Goal: Task Accomplishment & Management: Complete application form

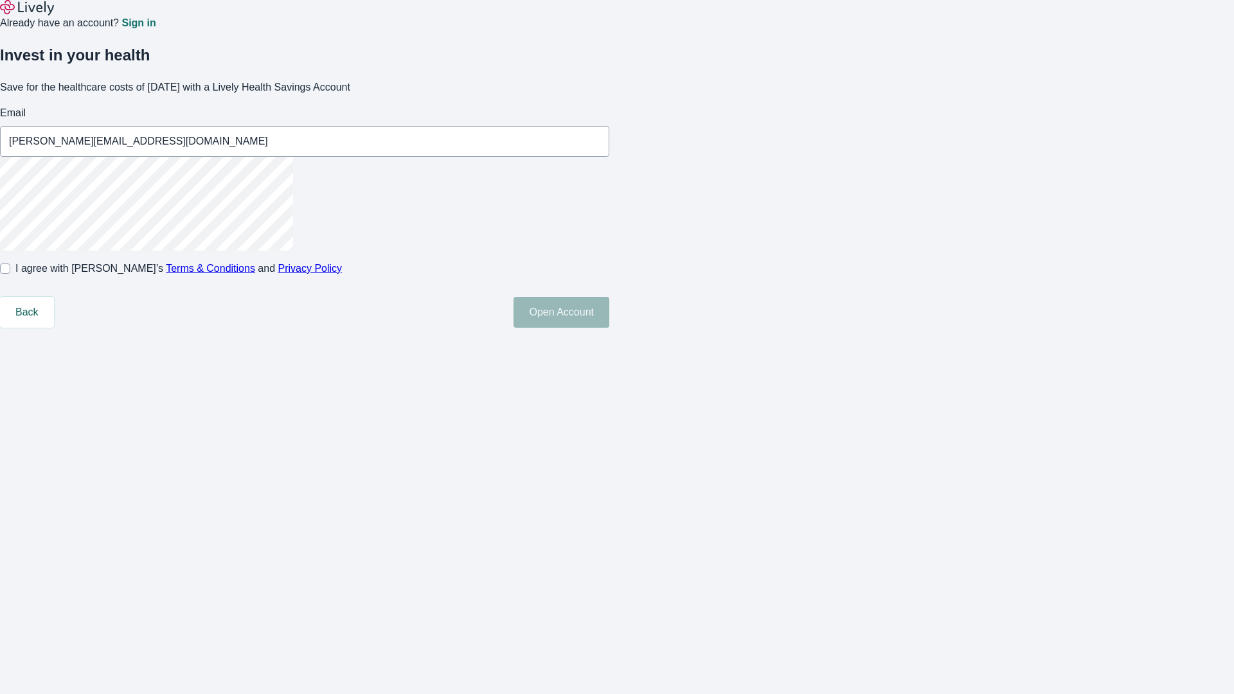
click at [10, 274] on input "I agree with Lively’s Terms & Conditions and Privacy Policy" at bounding box center [5, 268] width 10 height 10
checkbox input "true"
click at [609, 328] on button "Open Account" at bounding box center [561, 312] width 96 height 31
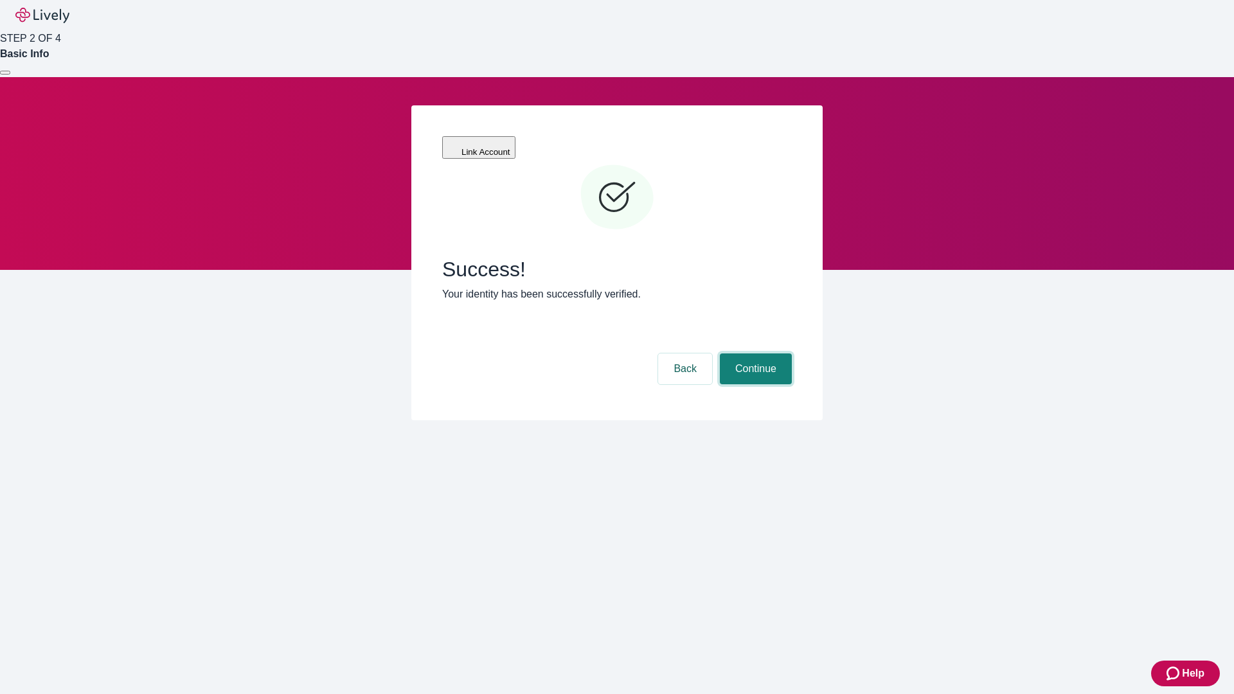
click at [754, 353] on button "Continue" at bounding box center [756, 368] width 72 height 31
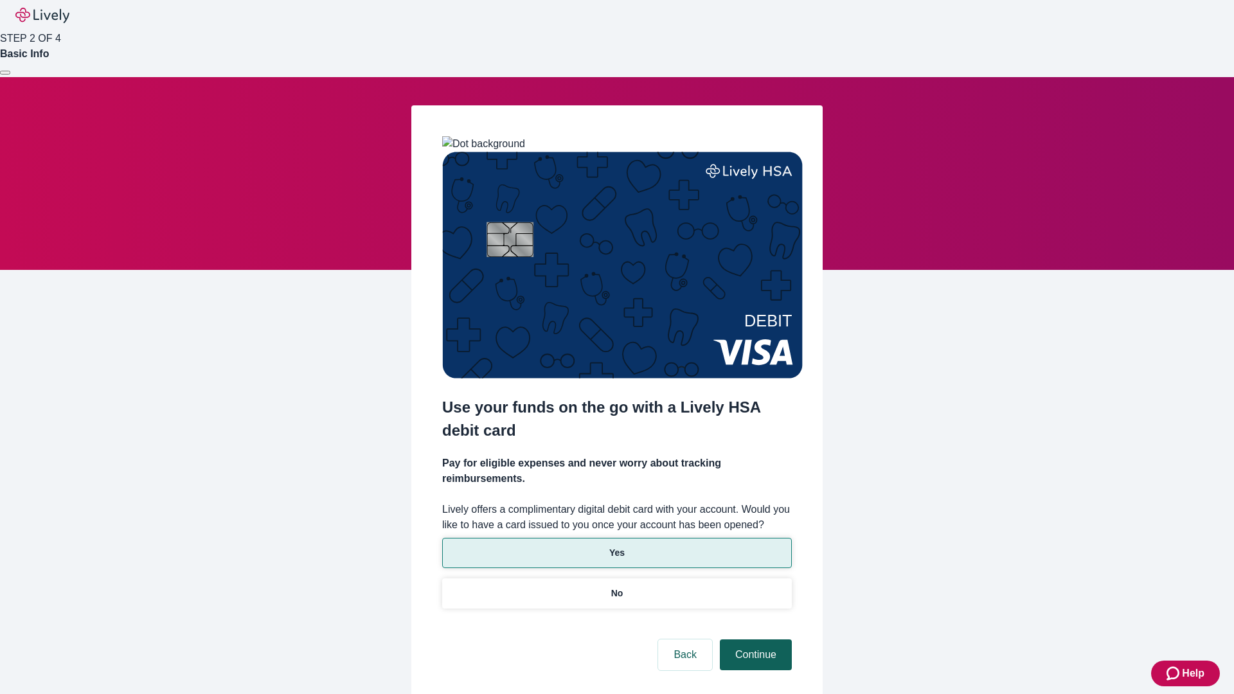
click at [616, 587] on p "No" at bounding box center [617, 593] width 12 height 13
click at [754, 639] on button "Continue" at bounding box center [756, 654] width 72 height 31
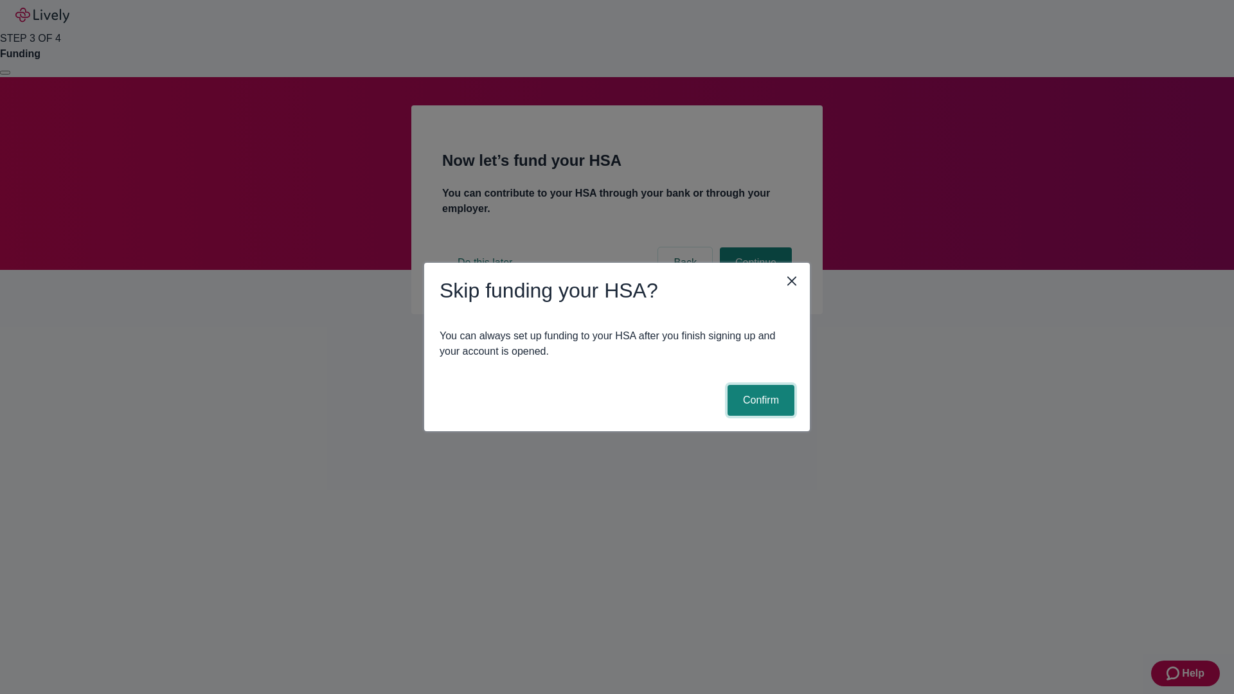
click at [759, 400] on button "Confirm" at bounding box center [760, 400] width 67 height 31
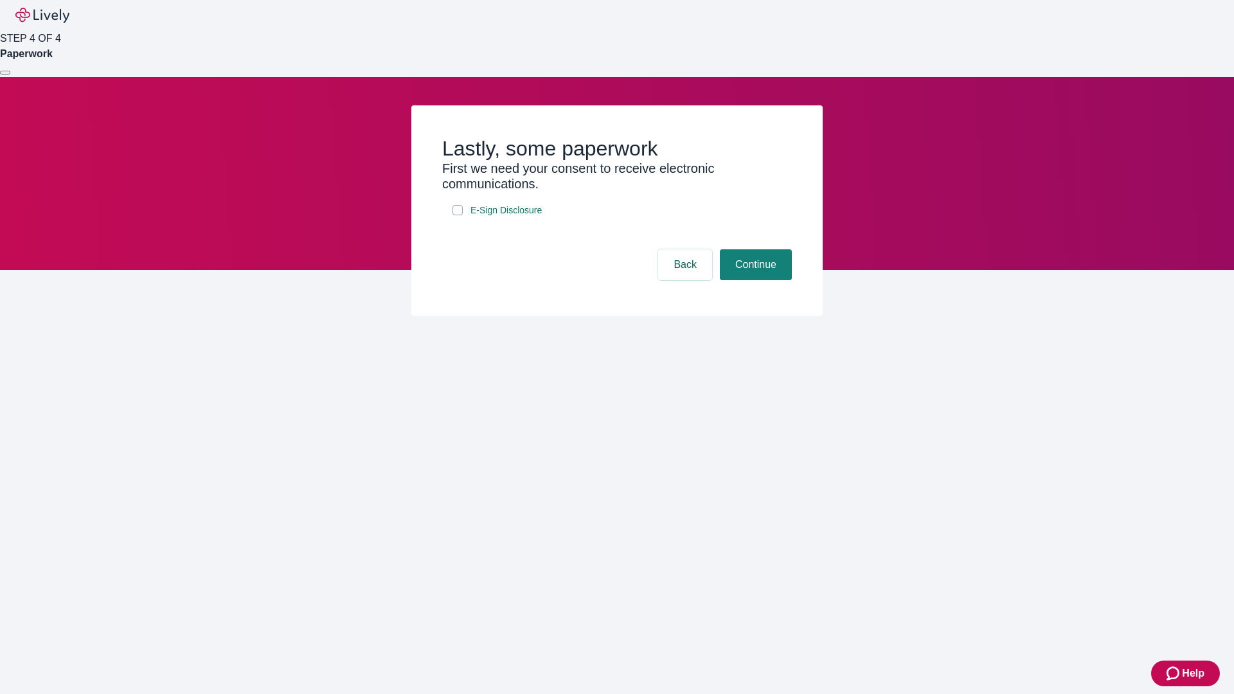
click at [458, 215] on input "E-Sign Disclosure" at bounding box center [457, 210] width 10 height 10
checkbox input "true"
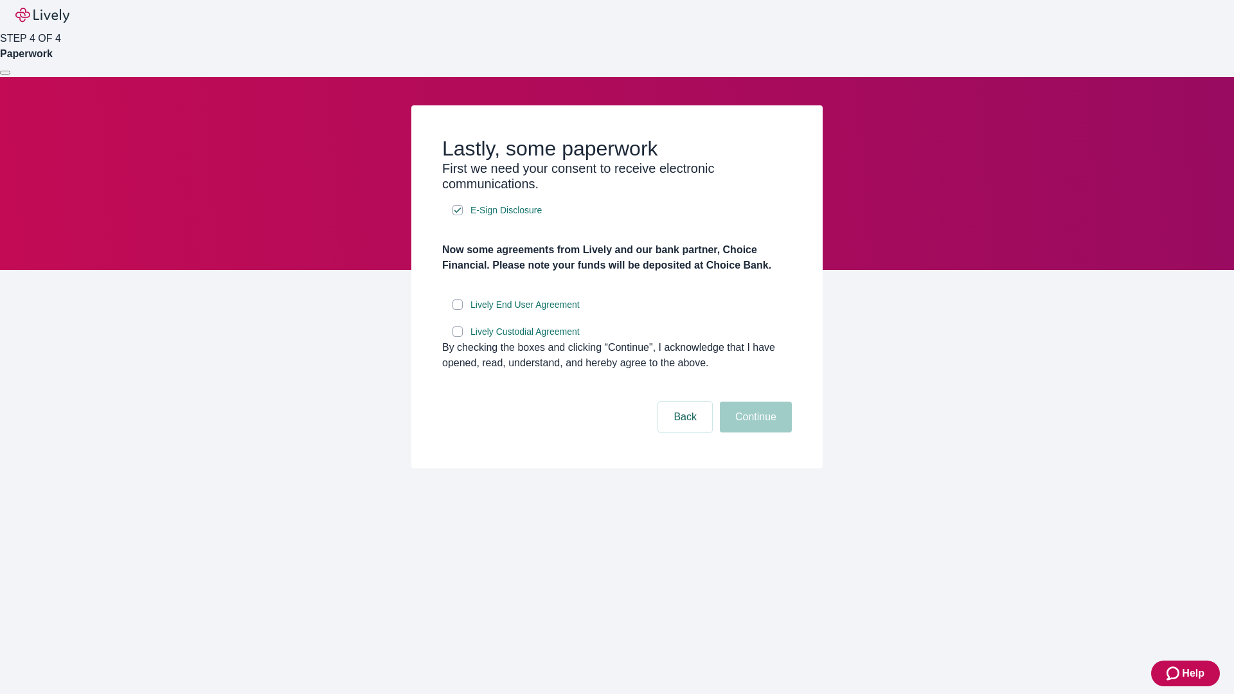
click at [458, 310] on input "Lively End User Agreement" at bounding box center [457, 304] width 10 height 10
checkbox input "true"
click at [458, 337] on input "Lively Custodial Agreement" at bounding box center [457, 331] width 10 height 10
checkbox input "true"
click at [754, 433] on button "Continue" at bounding box center [756, 417] width 72 height 31
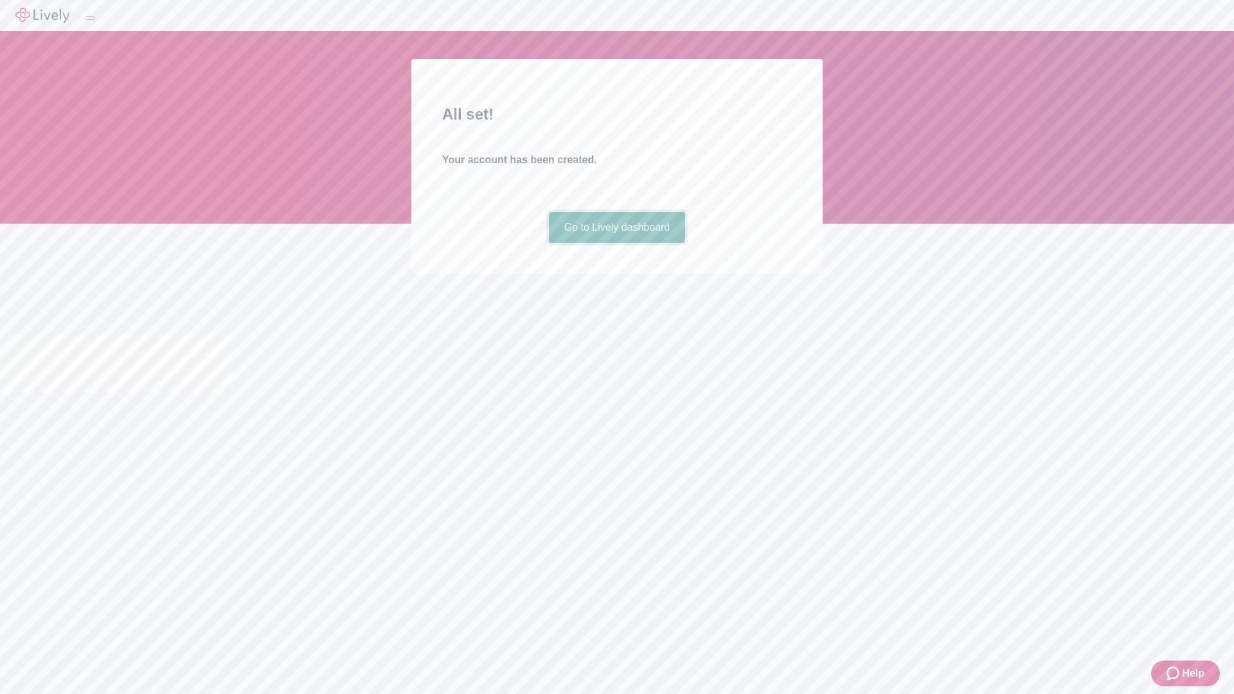
click at [616, 243] on link "Go to Lively dashboard" at bounding box center [617, 227] width 137 height 31
